Goal: Information Seeking & Learning: Learn about a topic

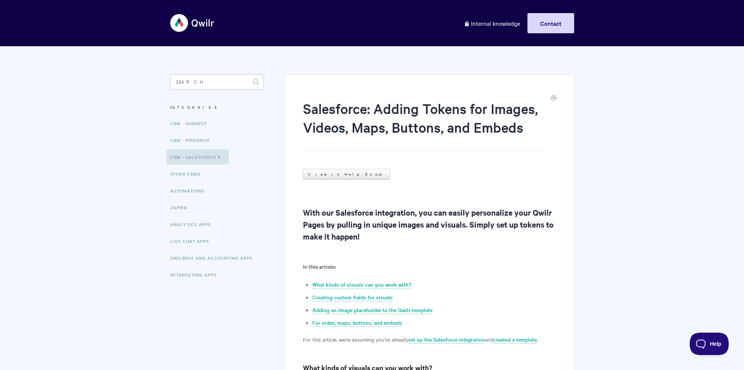
click at [217, 79] on input "Search" at bounding box center [216, 81] width 93 height 15
type input "springboard"
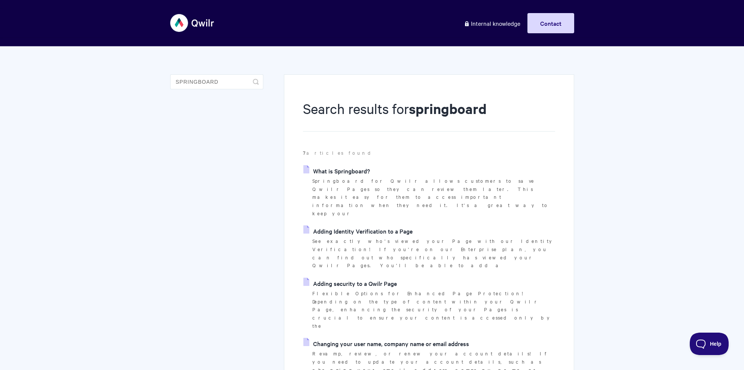
click at [339, 170] on link "What is Springboard?" at bounding box center [336, 170] width 67 height 11
